Goal: Task Accomplishment & Management: Manage account settings

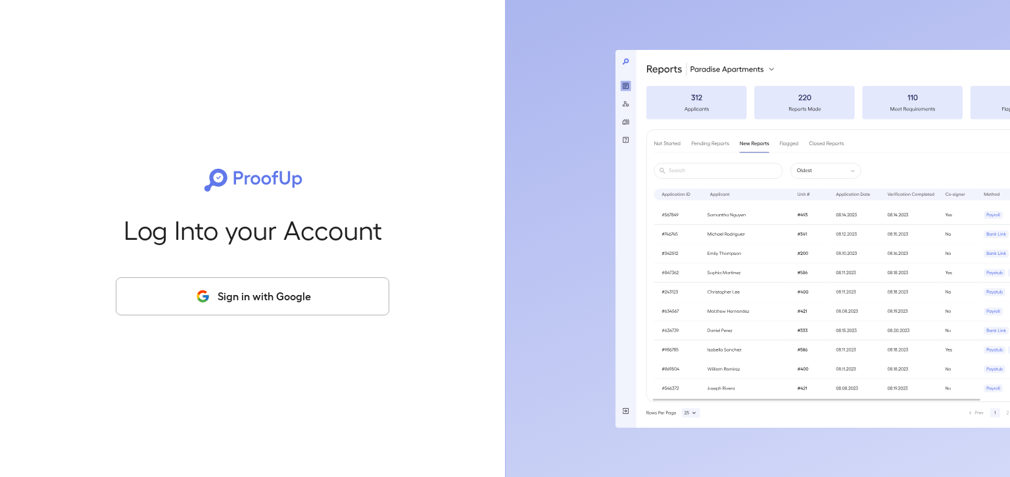
click at [257, 292] on button "Sign in with Google" at bounding box center [252, 296] width 273 height 38
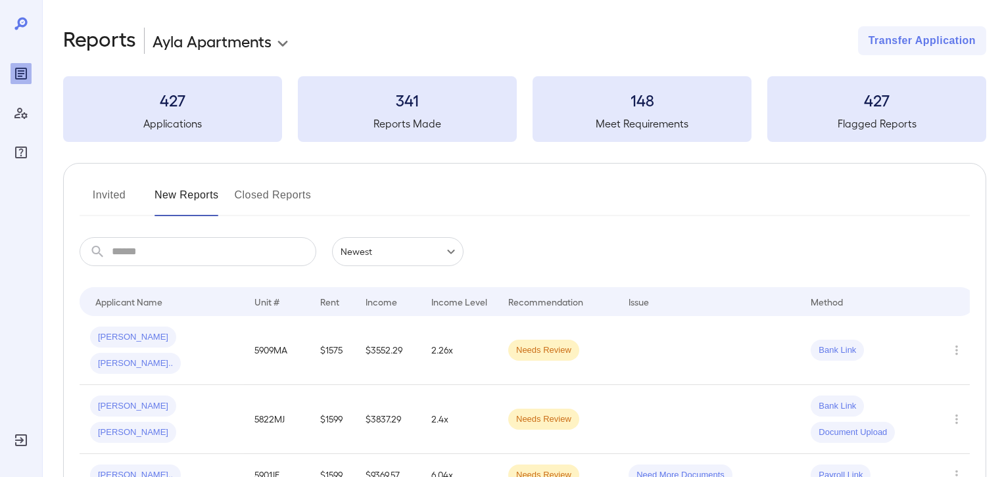
click at [279, 44] on body "**********" at bounding box center [501, 238] width 1002 height 477
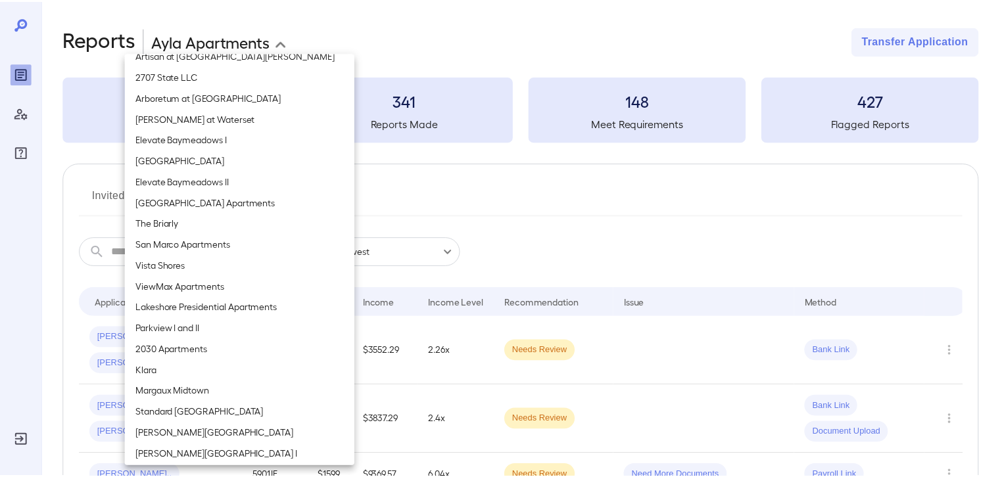
scroll to position [1595, 0]
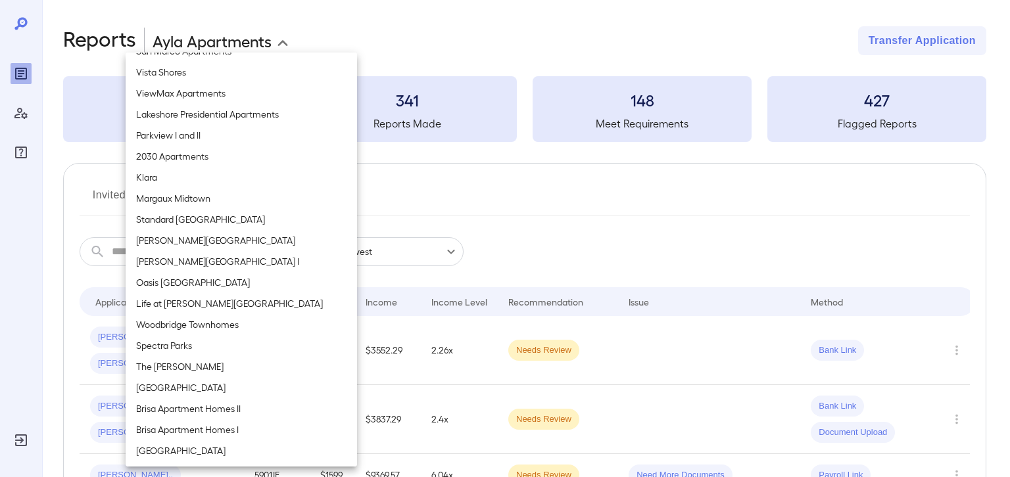
click at [164, 366] on li "The [PERSON_NAME]" at bounding box center [241, 366] width 231 height 21
type input "**********"
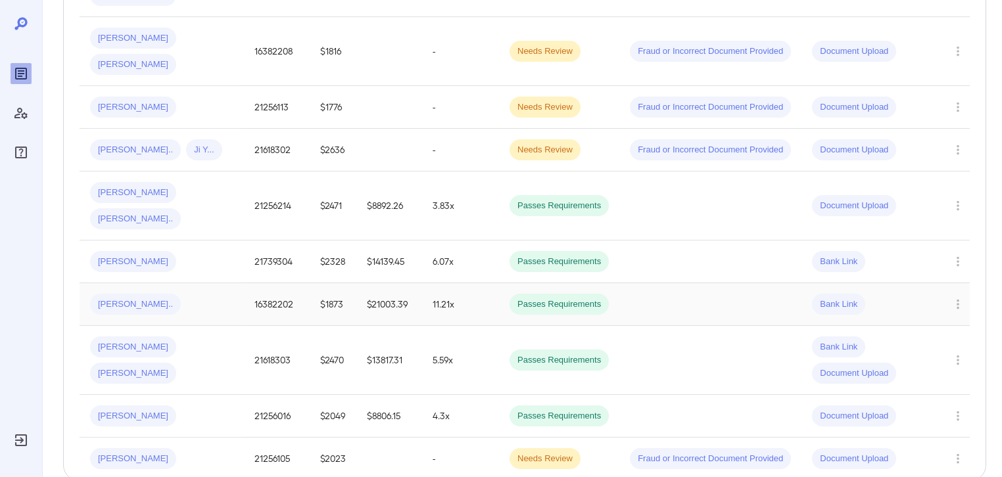
scroll to position [17, 0]
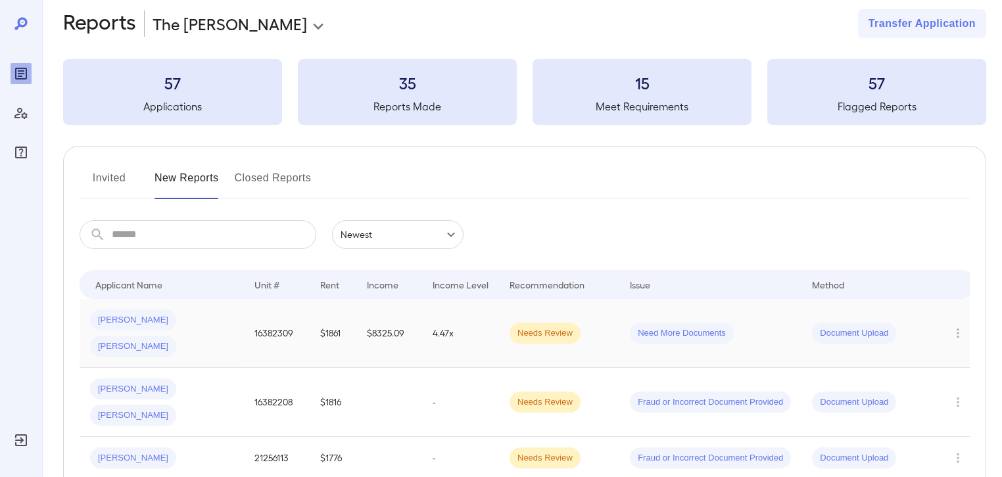
click at [108, 321] on span "[PERSON_NAME]" at bounding box center [133, 320] width 86 height 12
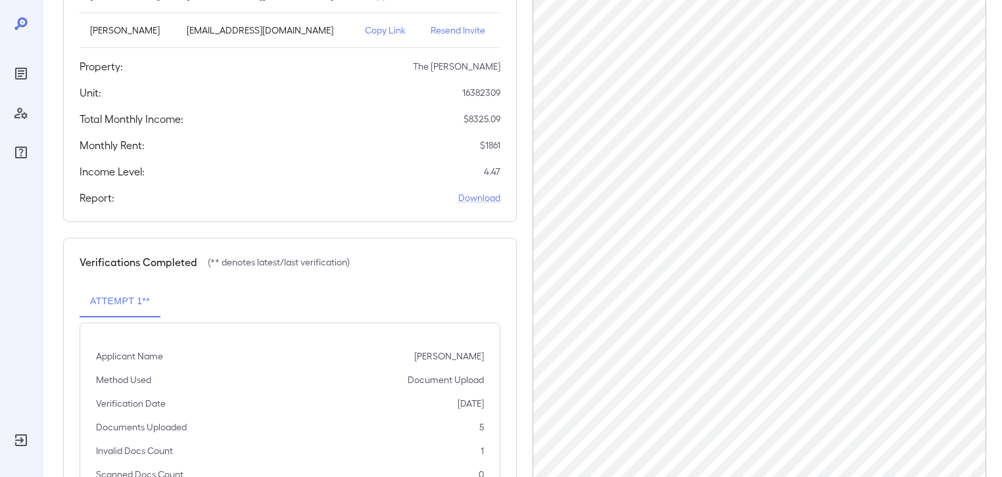
scroll to position [87, 0]
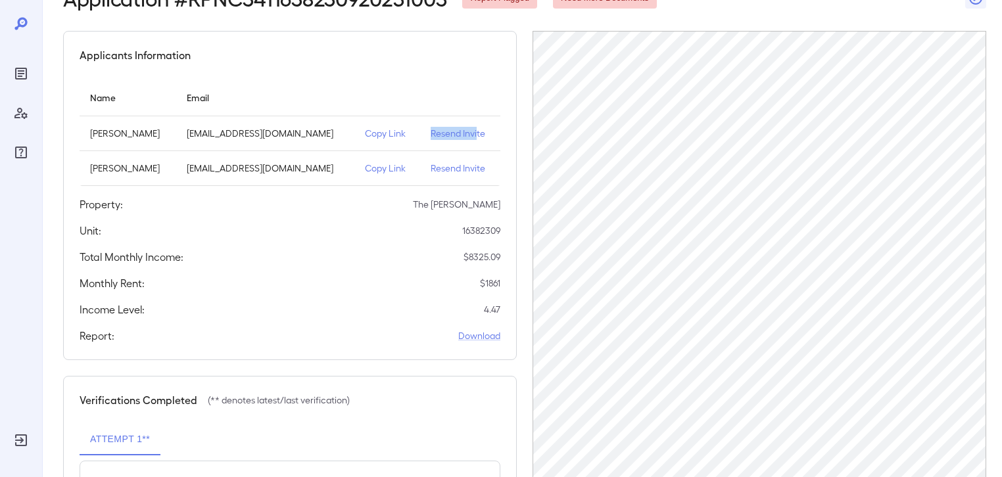
drag, startPoint x: 409, startPoint y: 135, endPoint x: 461, endPoint y: 138, distance: 52.0
click at [461, 138] on td "Resend Invite" at bounding box center [460, 133] width 80 height 35
drag, startPoint x: 406, startPoint y: 167, endPoint x: 468, endPoint y: 168, distance: 61.8
click at [468, 168] on td "Resend Invite" at bounding box center [460, 168] width 80 height 35
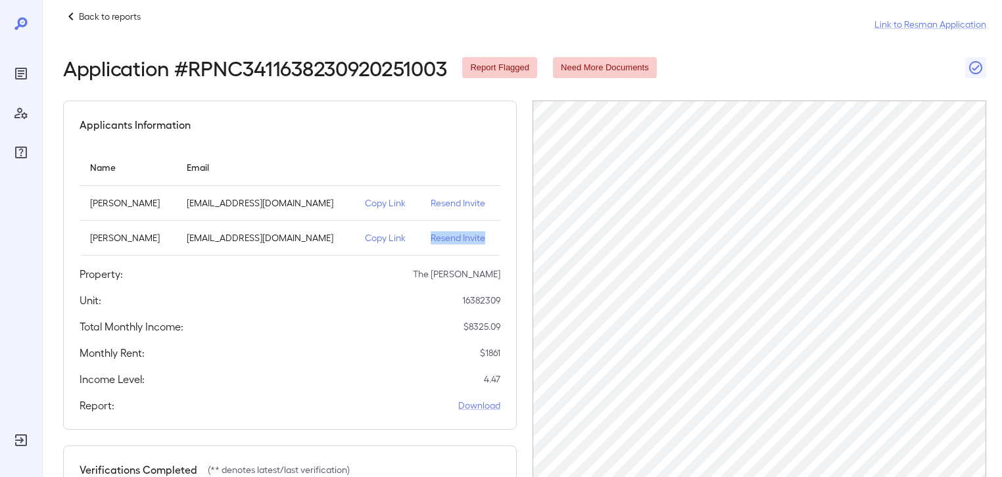
scroll to position [0, 0]
